Goal: Navigation & Orientation: Go to known website

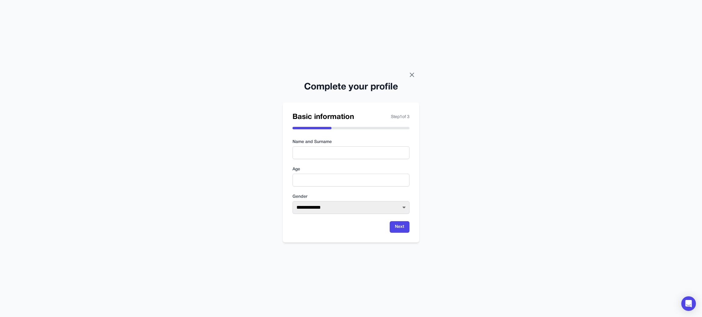
click at [414, 74] on icon at bounding box center [411, 74] width 7 height 7
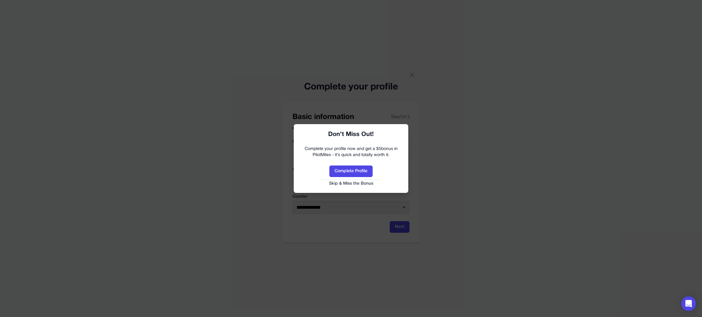
click at [359, 185] on button "Skip & Miss the Bonus" at bounding box center [351, 184] width 102 height 6
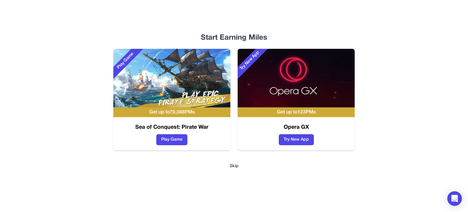
click at [238, 167] on button "Skip" at bounding box center [234, 166] width 9 height 6
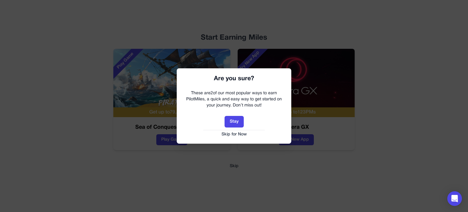
click at [240, 135] on button "Skip for Now" at bounding box center [234, 134] width 102 height 6
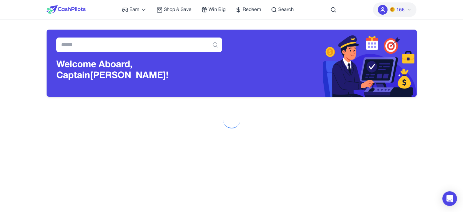
click at [394, 8] on img at bounding box center [392, 9] width 5 height 5
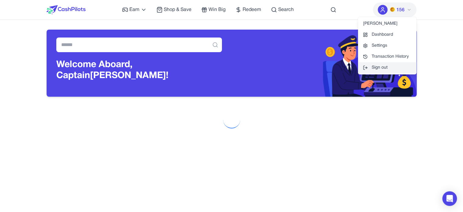
click at [392, 67] on button "Sign out" at bounding box center [387, 67] width 58 height 11
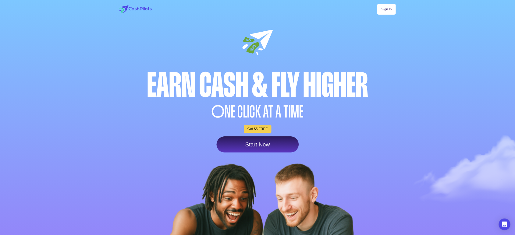
click at [446, 127] on div at bounding box center [257, 147] width 515 height 295
click at [486, 45] on div at bounding box center [257, 147] width 515 height 295
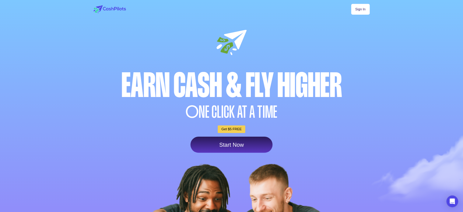
click at [21, 100] on div at bounding box center [231, 147] width 463 height 295
click at [49, 94] on div at bounding box center [231, 147] width 463 height 295
click at [394, 46] on div at bounding box center [231, 147] width 463 height 295
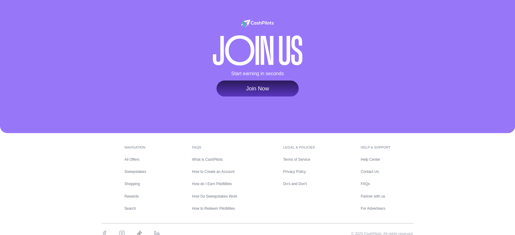
scroll to position [2306, 0]
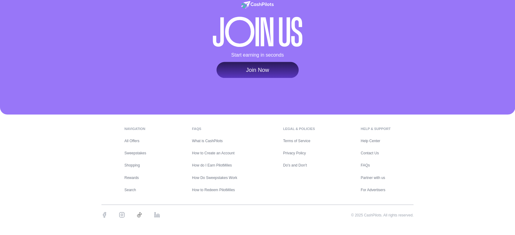
click at [452, 160] on div "navigation All Offers Sweepstakes Shopping Rewards Search FAQs What is CashPilo…" at bounding box center [257, 175] width 515 height 121
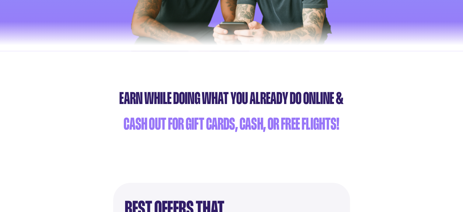
scroll to position [0, 0]
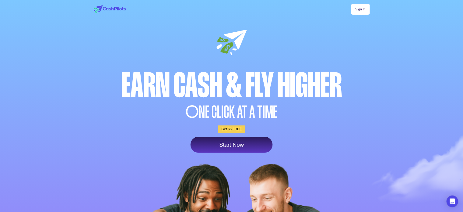
click at [449, 33] on div at bounding box center [231, 147] width 463 height 295
click at [416, 30] on div at bounding box center [231, 147] width 463 height 295
click at [37, 85] on div at bounding box center [231, 147] width 463 height 295
click at [380, 61] on div at bounding box center [231, 147] width 463 height 295
click at [383, 53] on div at bounding box center [231, 147] width 463 height 295
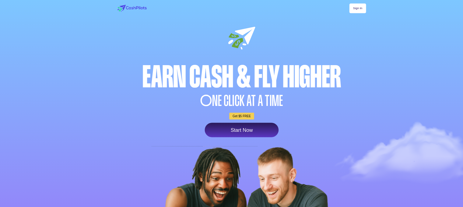
click at [461, 80] on div at bounding box center [242, 133] width 484 height 266
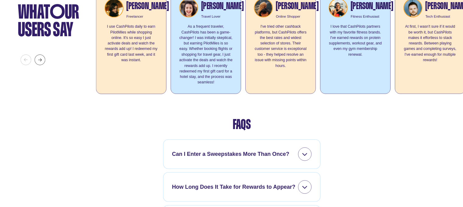
scroll to position [1645, 0]
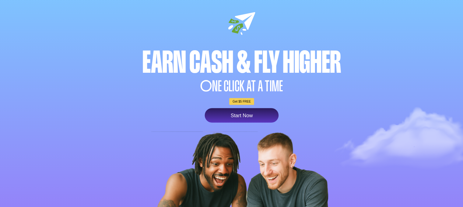
scroll to position [0, 0]
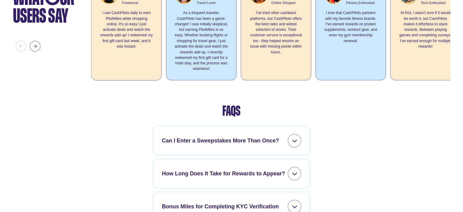
scroll to position [1675, 0]
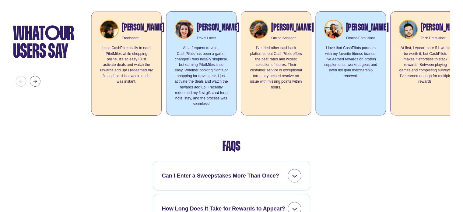
click at [30, 87] on img at bounding box center [35, 81] width 11 height 11
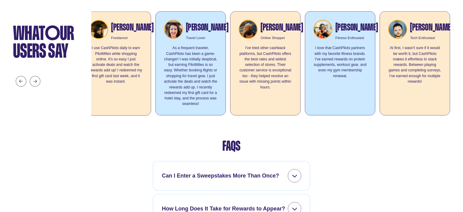
click at [20, 87] on img at bounding box center [21, 81] width 11 height 11
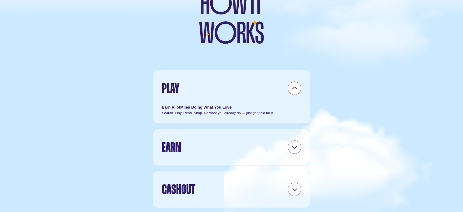
scroll to position [1252, 0]
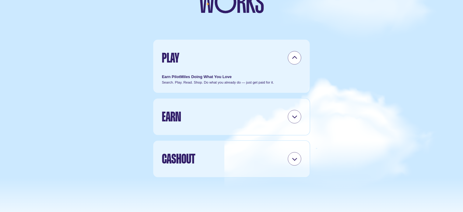
click at [296, 61] on icon at bounding box center [294, 57] width 5 height 5
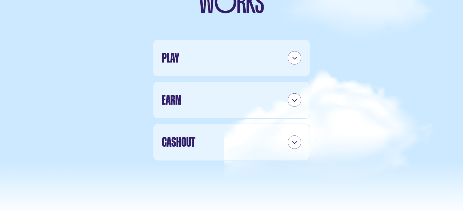
click at [296, 61] on icon at bounding box center [294, 57] width 5 height 5
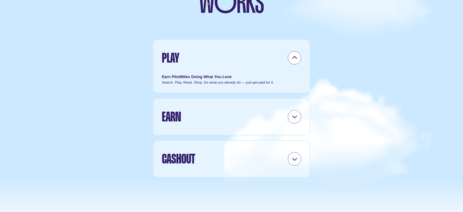
click at [296, 61] on icon at bounding box center [294, 57] width 5 height 5
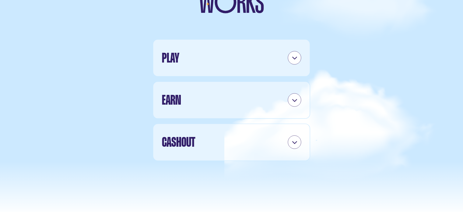
click at [295, 107] on div at bounding box center [294, 99] width 13 height 13
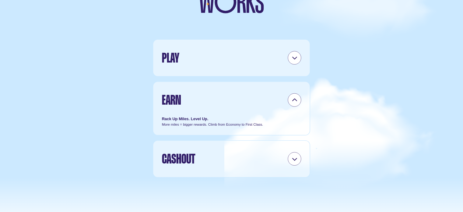
click at [295, 103] on icon at bounding box center [294, 99] width 5 height 5
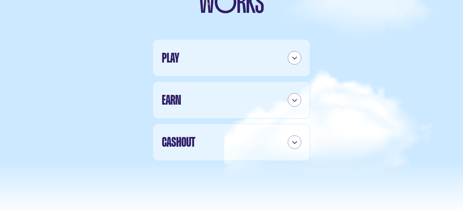
click at [290, 149] on div at bounding box center [294, 142] width 13 height 13
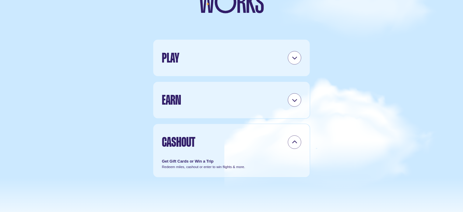
click at [290, 149] on div at bounding box center [294, 142] width 13 height 13
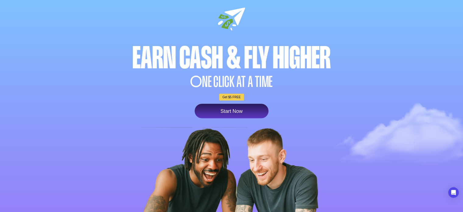
scroll to position [0, 0]
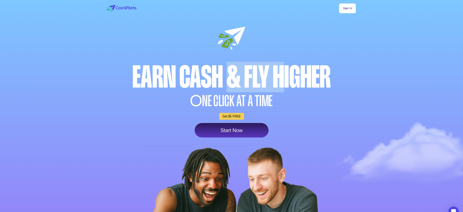
drag, startPoint x: 286, startPoint y: 78, endPoint x: 225, endPoint y: 88, distance: 61.8
click at [225, 88] on div "Earn Cash & Fly higher" at bounding box center [231, 77] width 251 height 30
click at [227, 85] on div "Earn Cash & Fly higher" at bounding box center [231, 77] width 251 height 30
click at [349, 8] on link "Sign In" at bounding box center [347, 9] width 17 height 10
click at [435, 95] on div at bounding box center [231, 133] width 463 height 266
